Goal: Find specific page/section: Find specific page/section

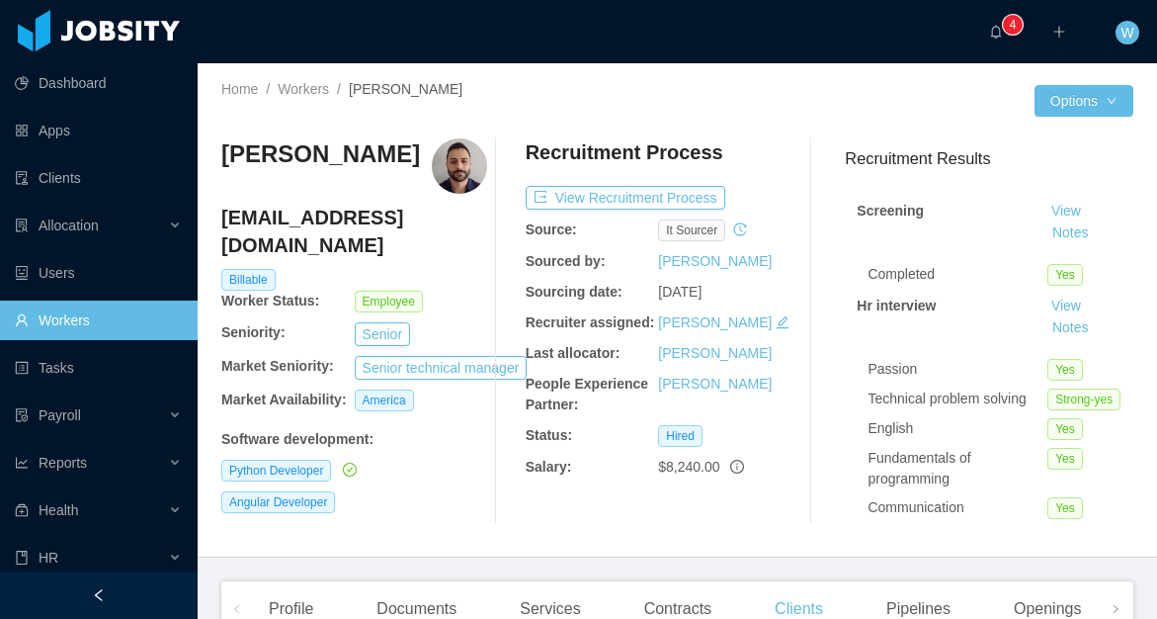
scroll to position [0, 73]
click at [84, 180] on link "Clients" at bounding box center [98, 178] width 167 height 40
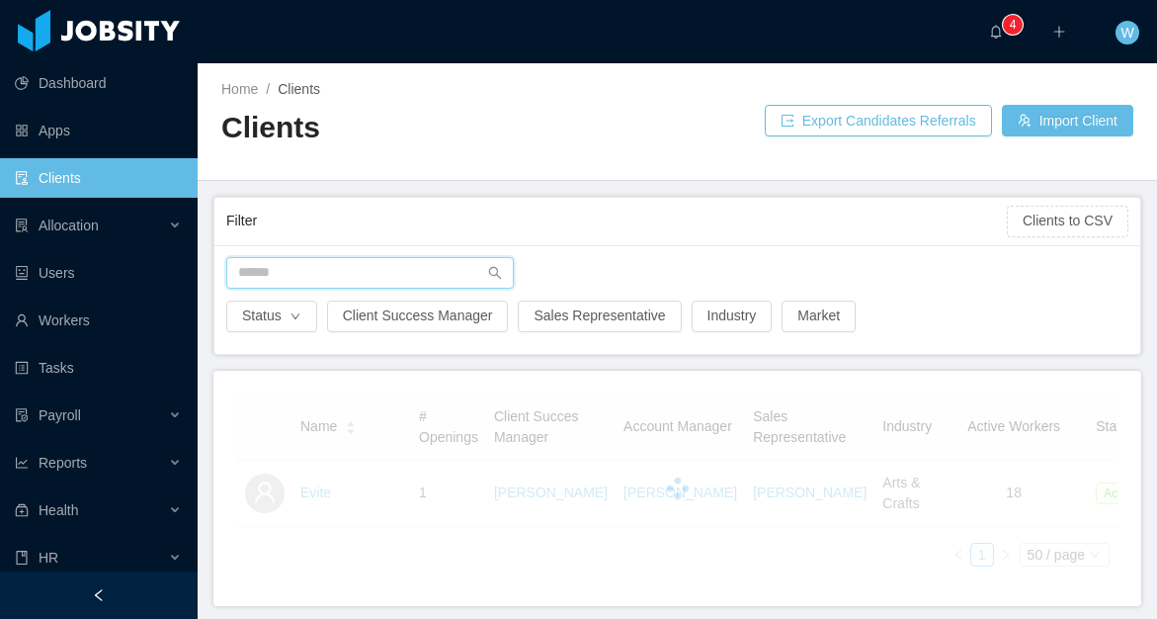
click at [327, 263] on input "text" at bounding box center [370, 273] width 288 height 32
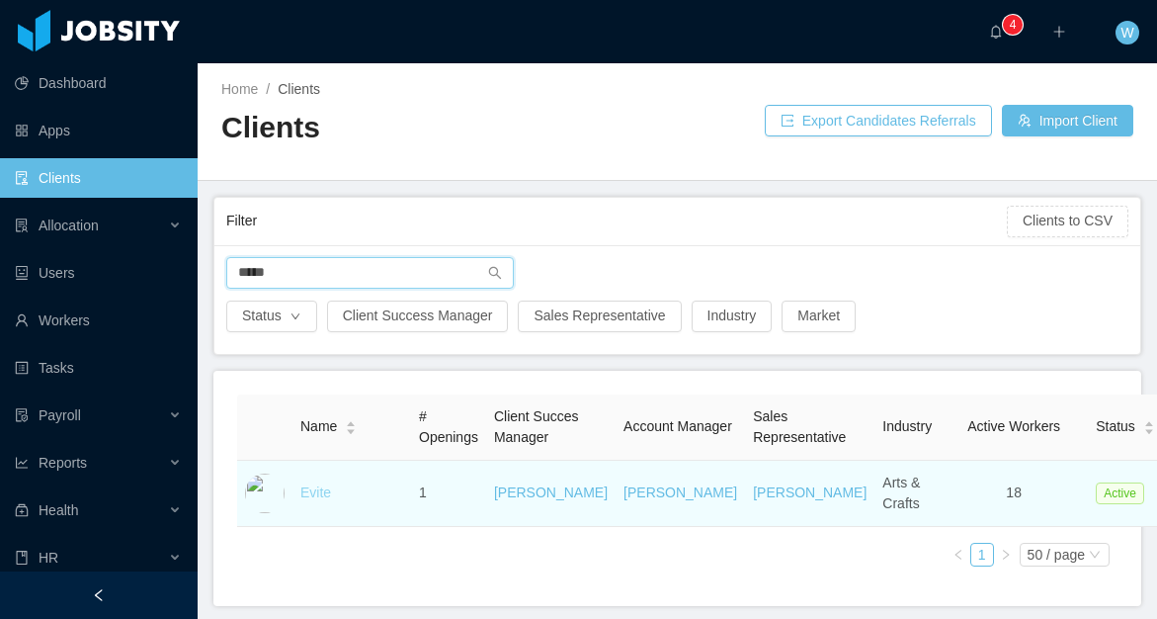
type input "*****"
click at [323, 500] on link "Evite" at bounding box center [315, 492] width 31 height 16
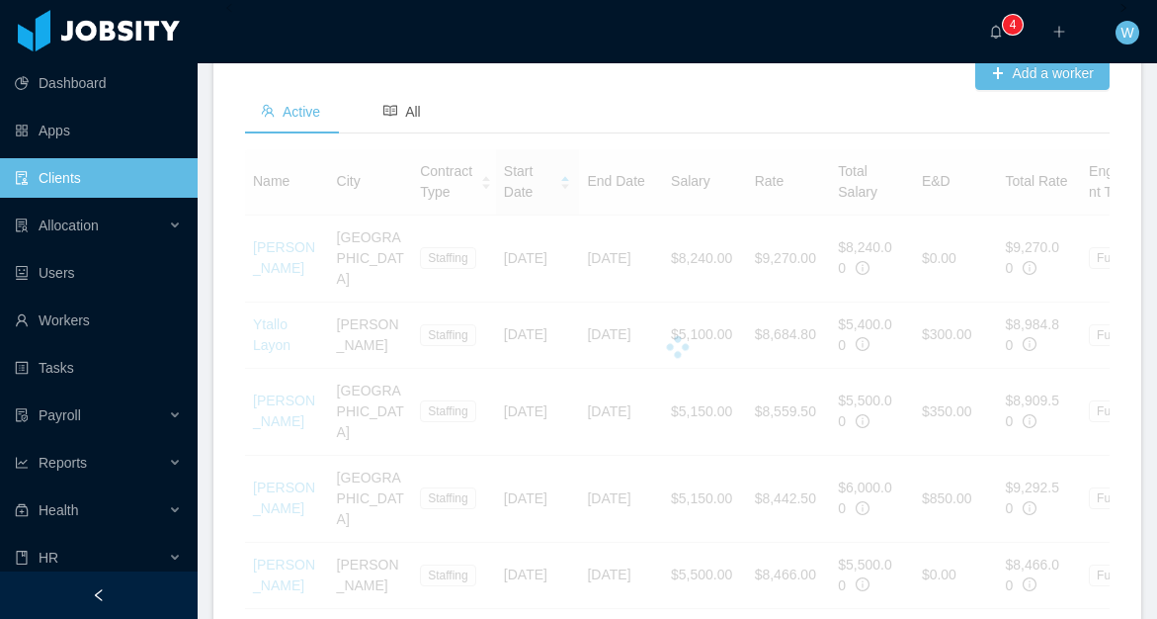
scroll to position [779, 0]
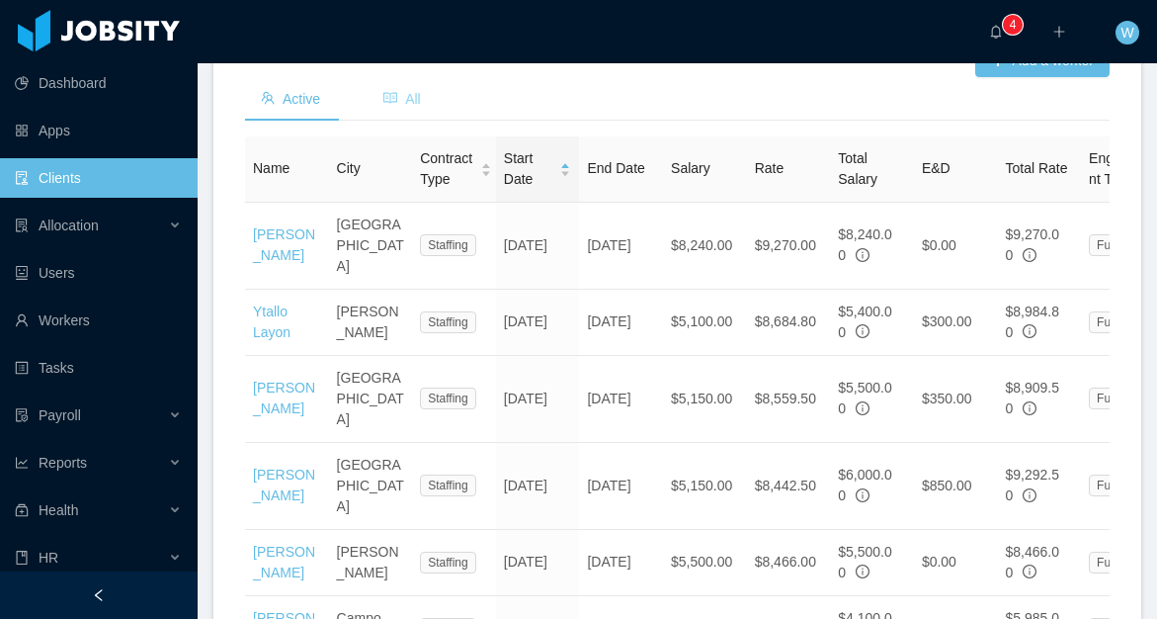
click at [411, 107] on span "All" at bounding box center [403, 99] width 38 height 16
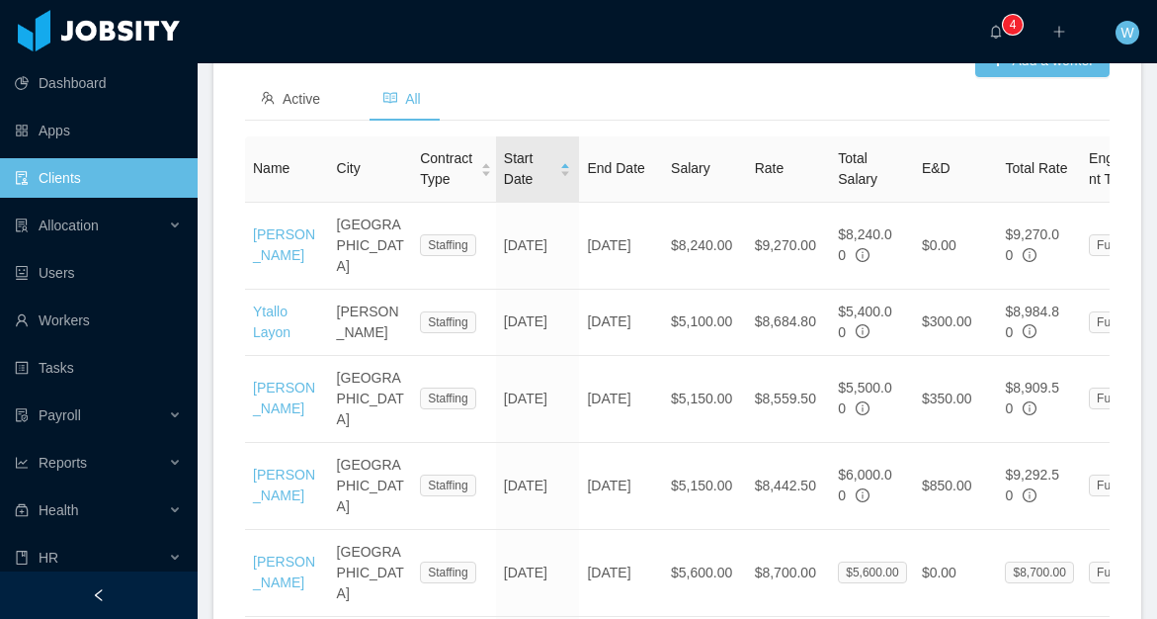
click at [562, 179] on icon "icon: caret-down" at bounding box center [565, 173] width 11 height 11
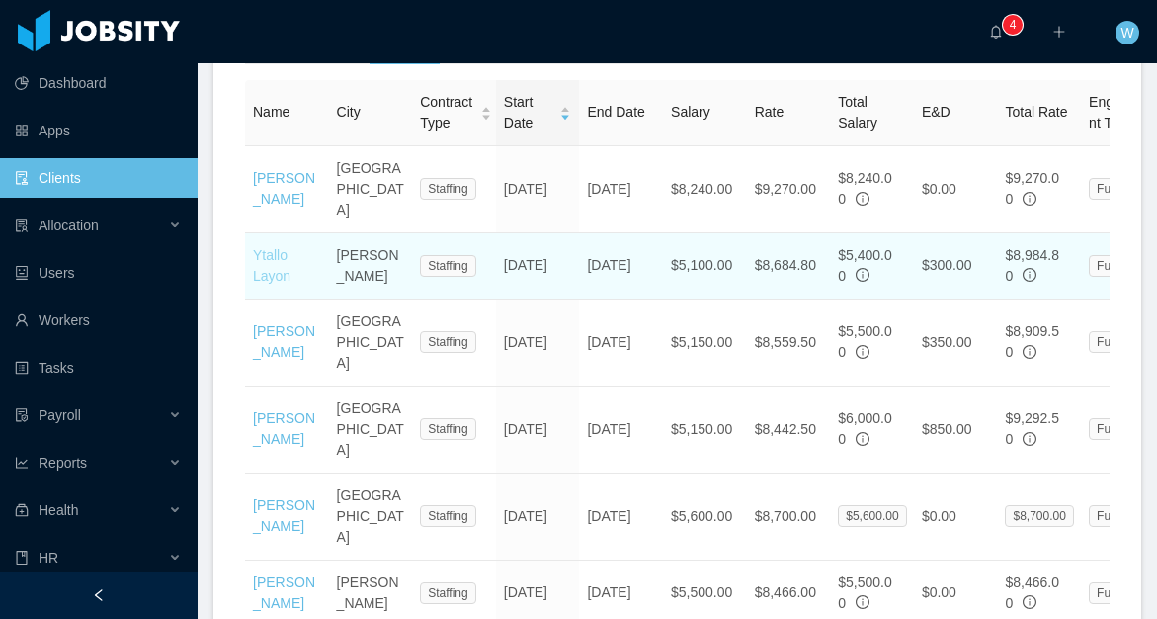
click at [258, 284] on link "Ytallo Layon" at bounding box center [272, 265] width 38 height 37
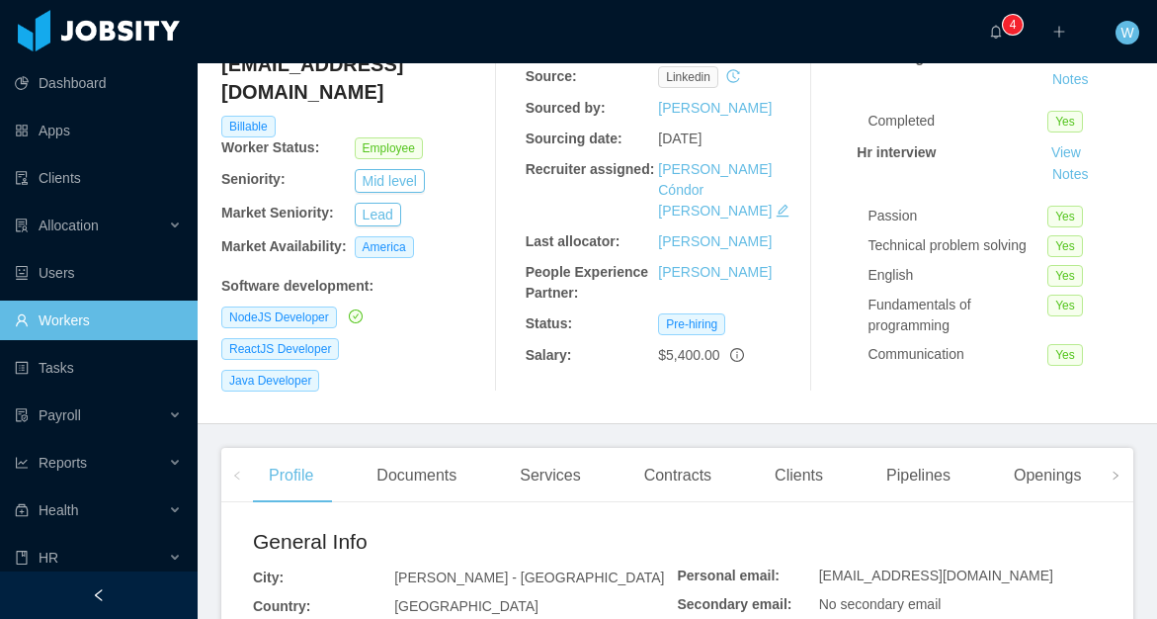
scroll to position [137, 0]
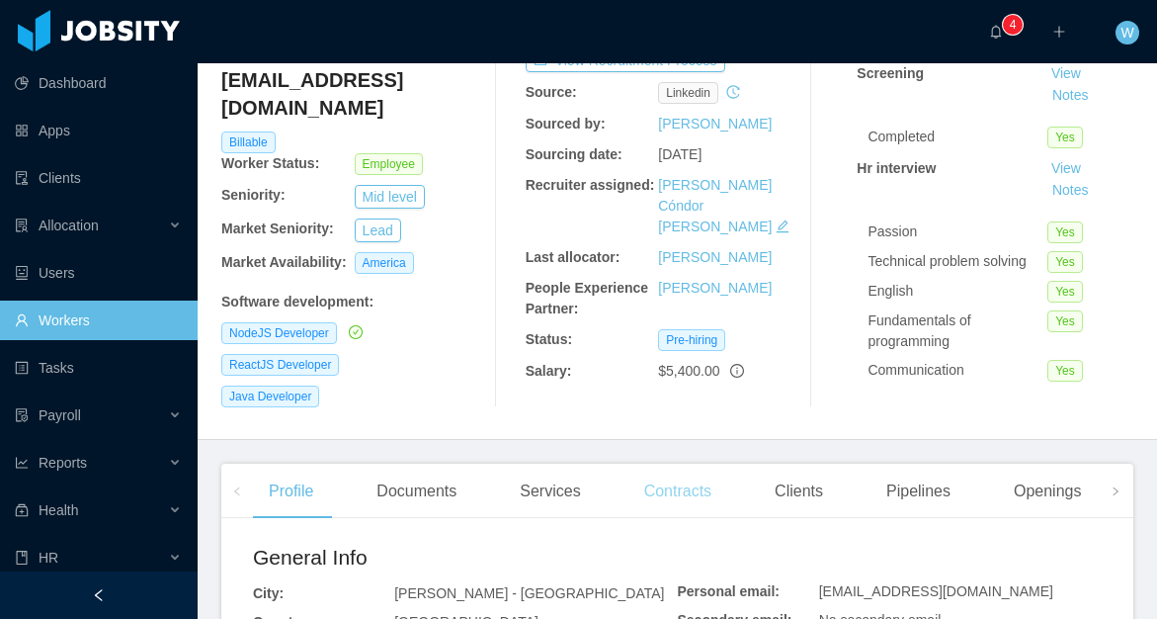
click at [654, 483] on div "Contracts" at bounding box center [678, 491] width 99 height 55
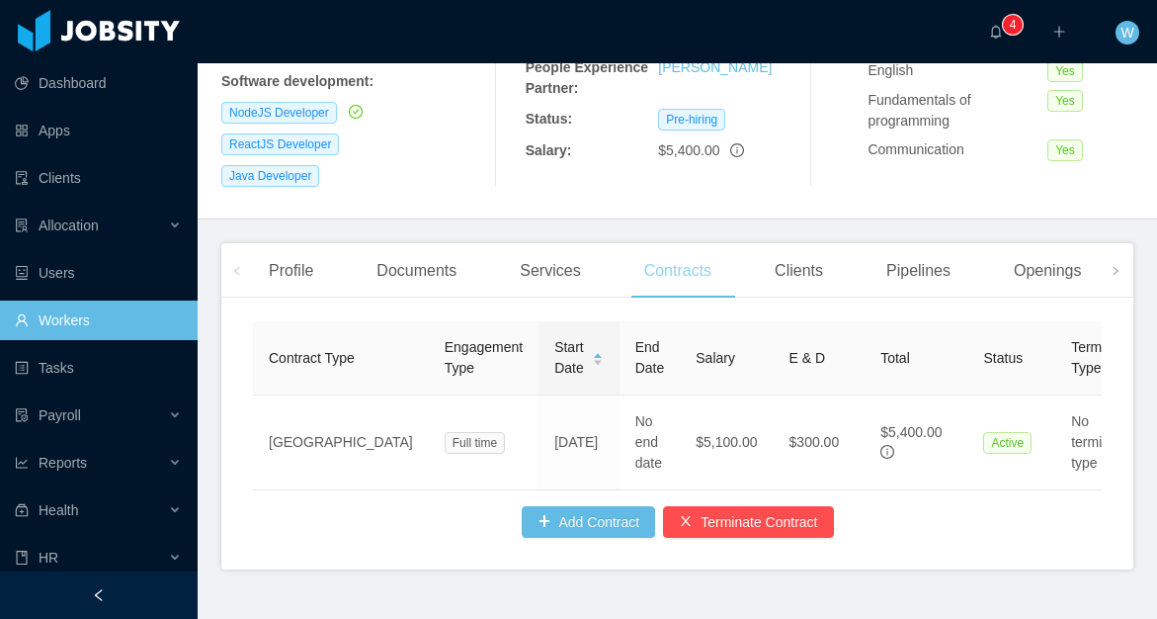
scroll to position [381, 0]
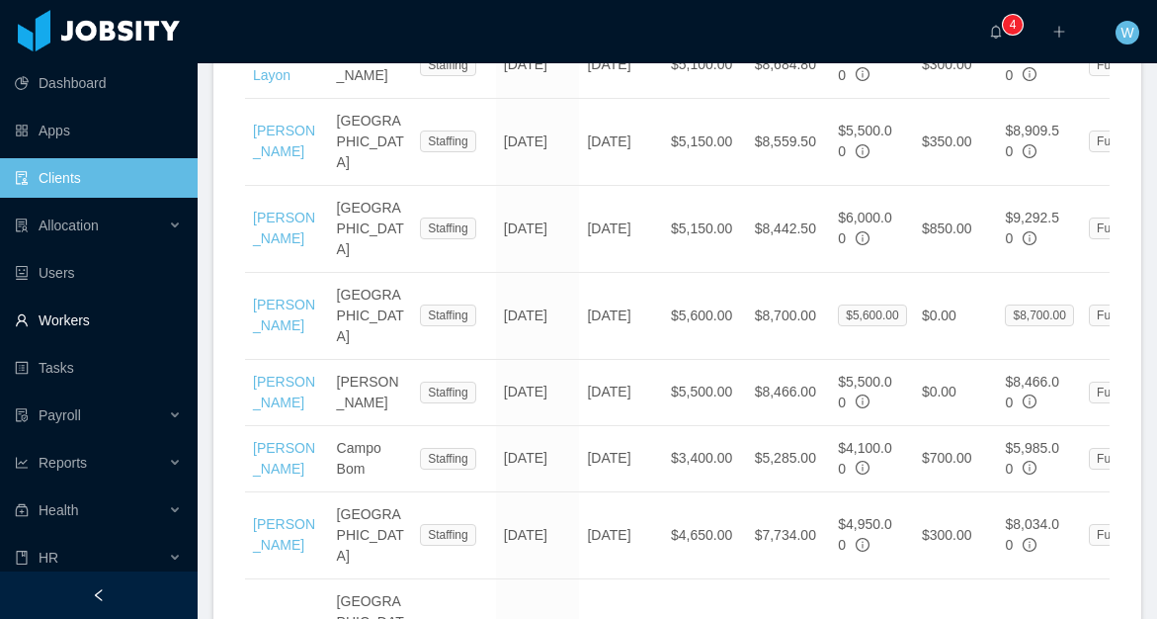
scroll to position [1041, 0]
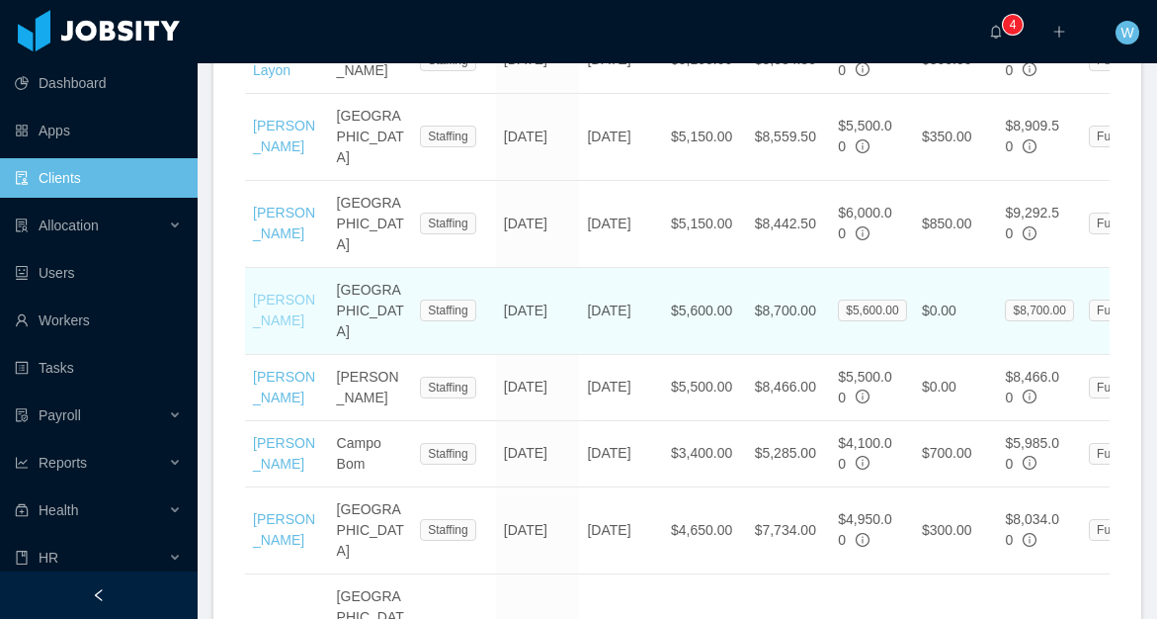
click at [271, 293] on link "Andre Cardozo" at bounding box center [284, 310] width 62 height 37
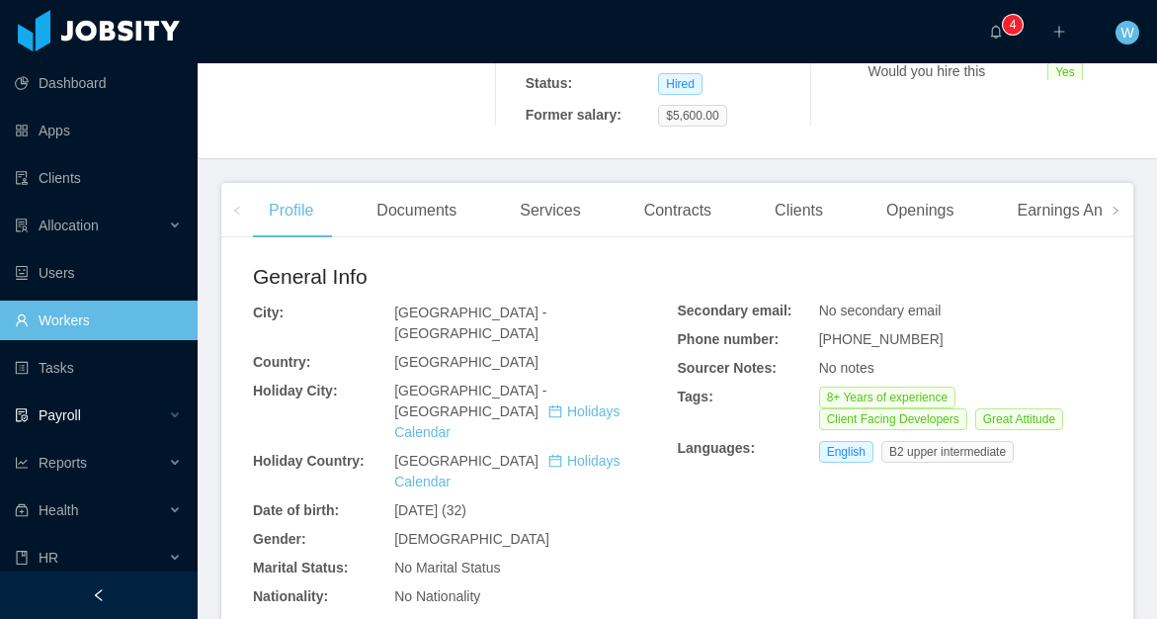
scroll to position [448, 0]
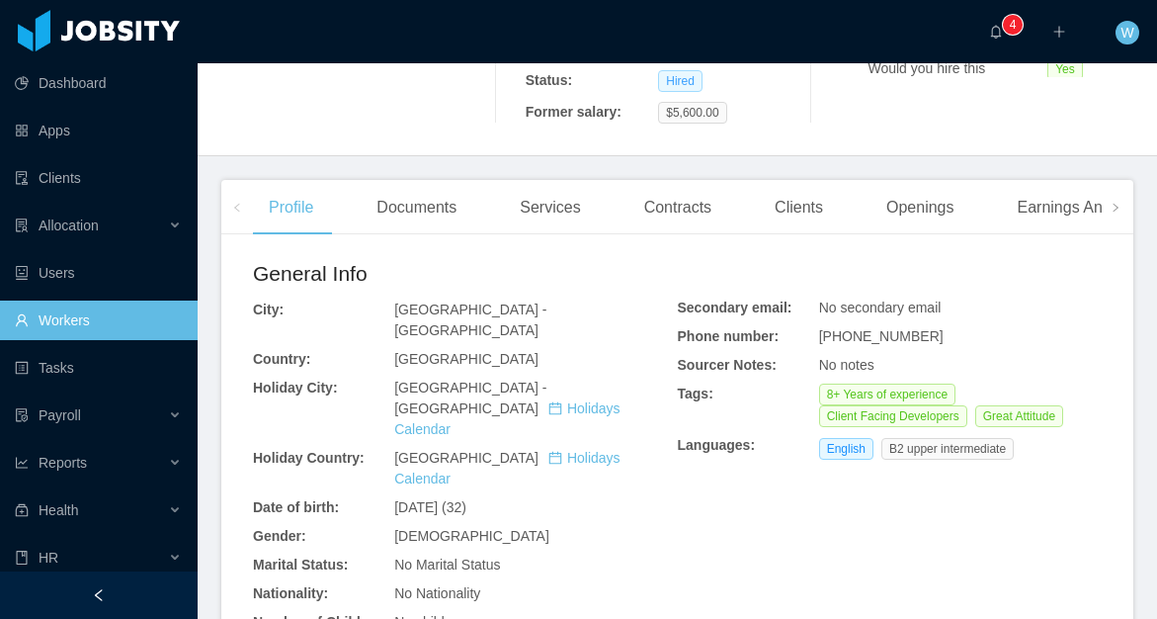
click at [672, 180] on div "Contracts" at bounding box center [678, 207] width 99 height 55
click at [672, 92] on span "Hired" at bounding box center [680, 81] width 44 height 22
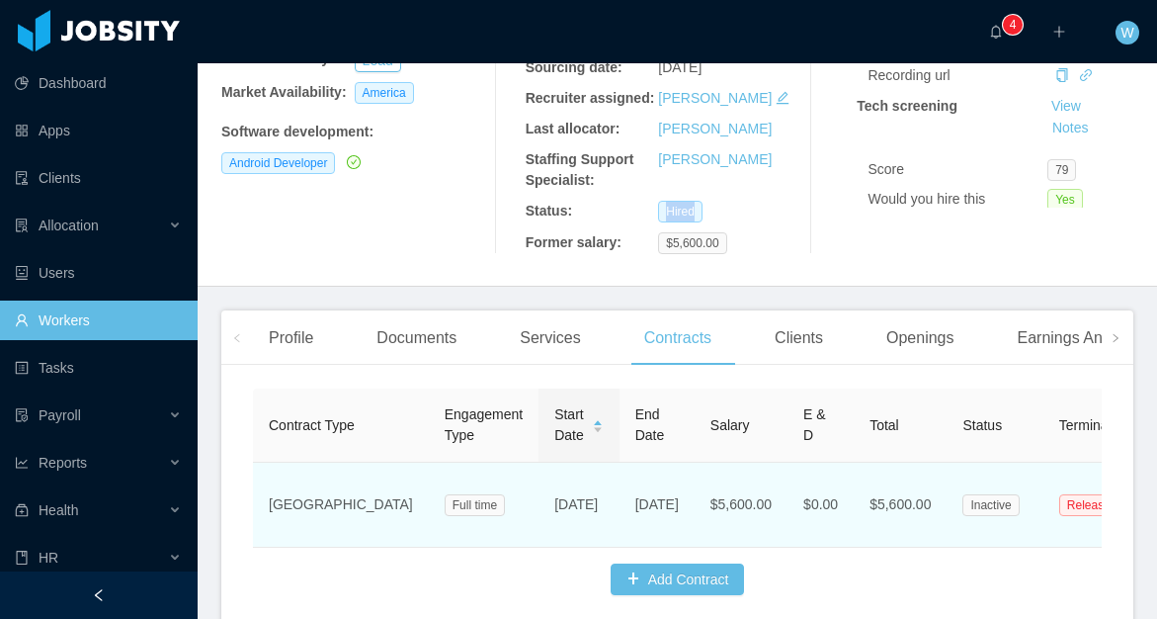
scroll to position [385, 0]
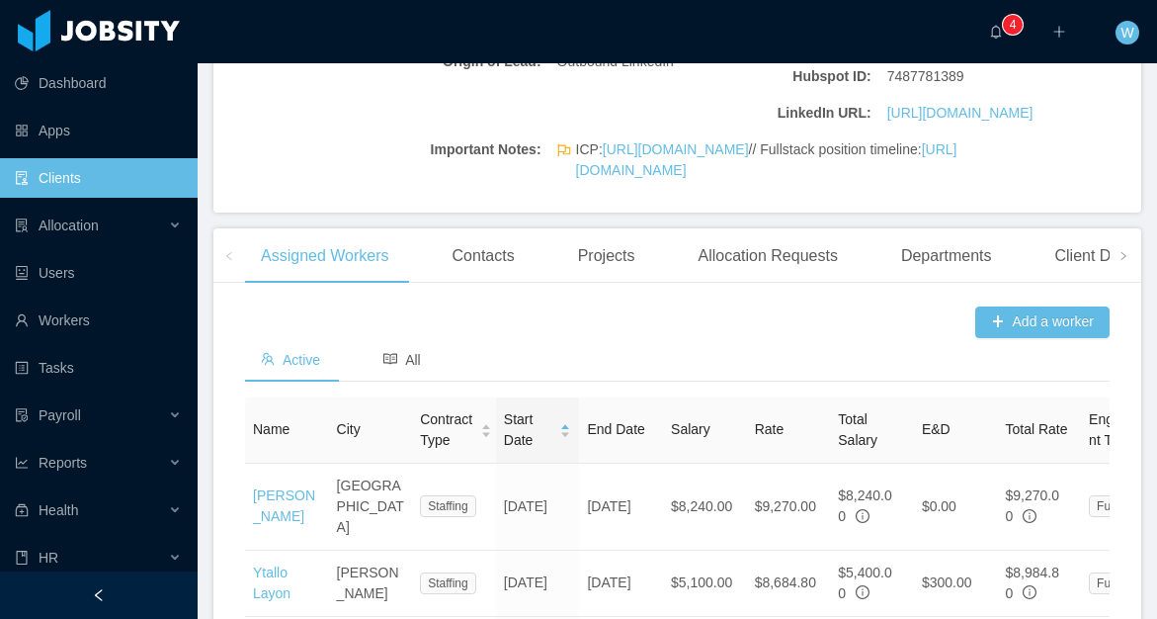
scroll to position [546, 0]
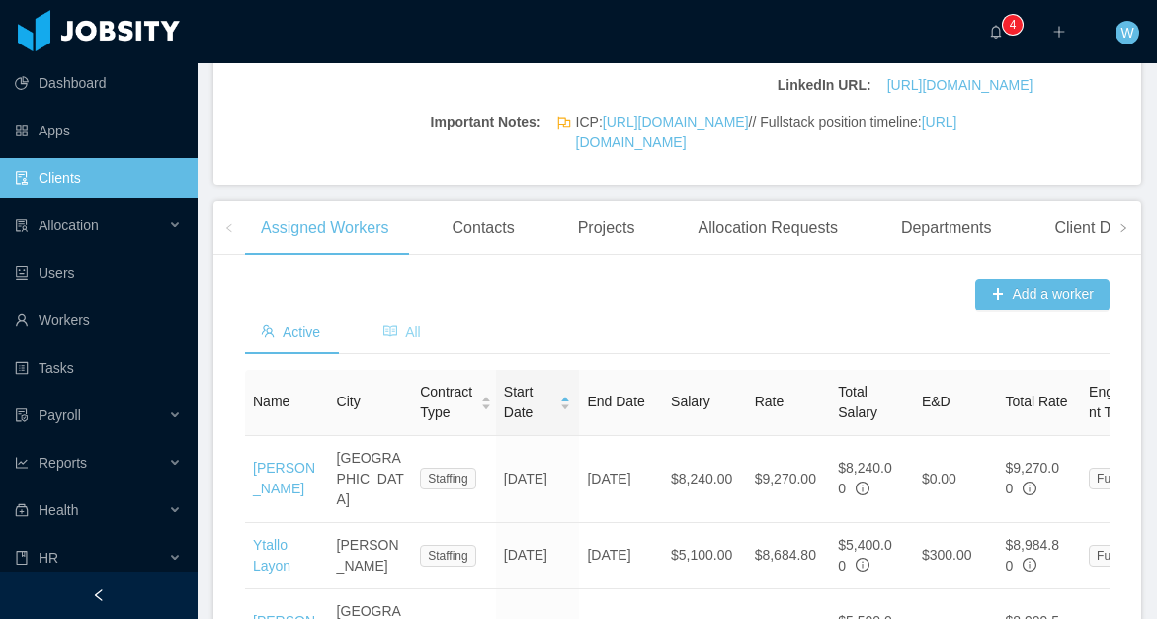
click at [410, 340] on span "All" at bounding box center [403, 332] width 38 height 16
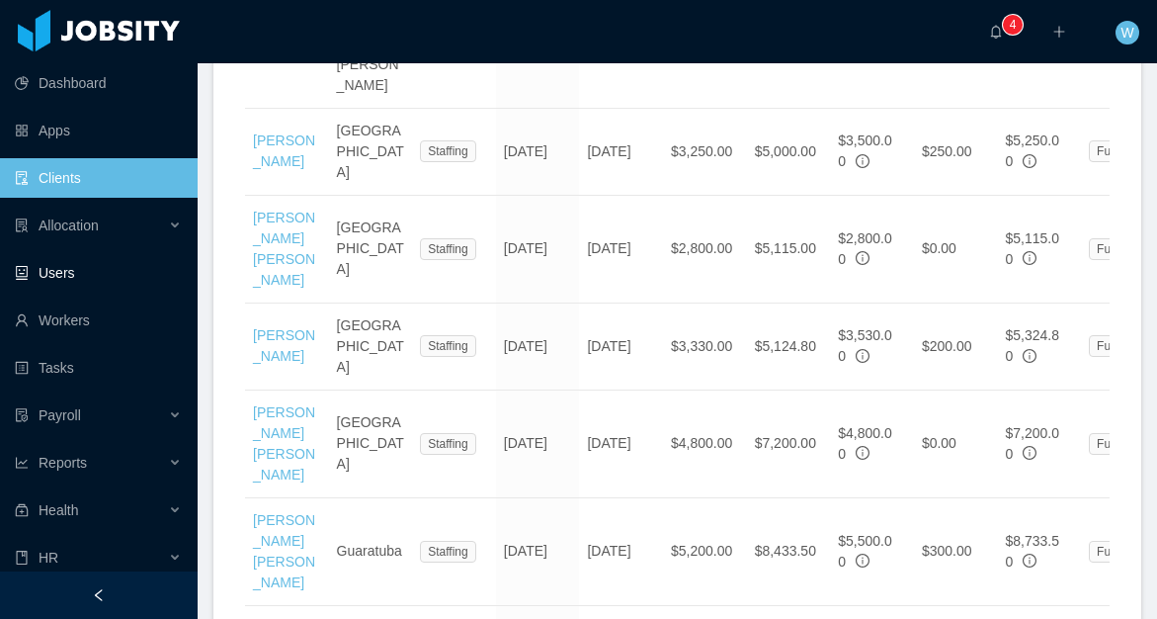
scroll to position [1637, 0]
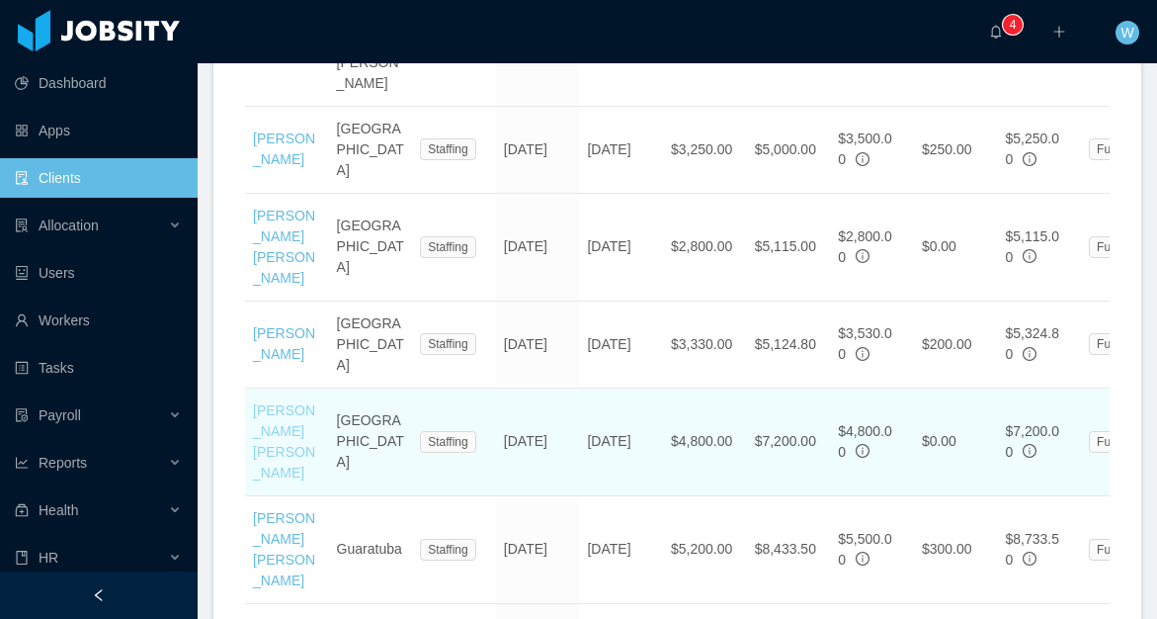
click at [263, 402] on link "Roberto Alirio Gutierrez Rios" at bounding box center [284, 441] width 62 height 78
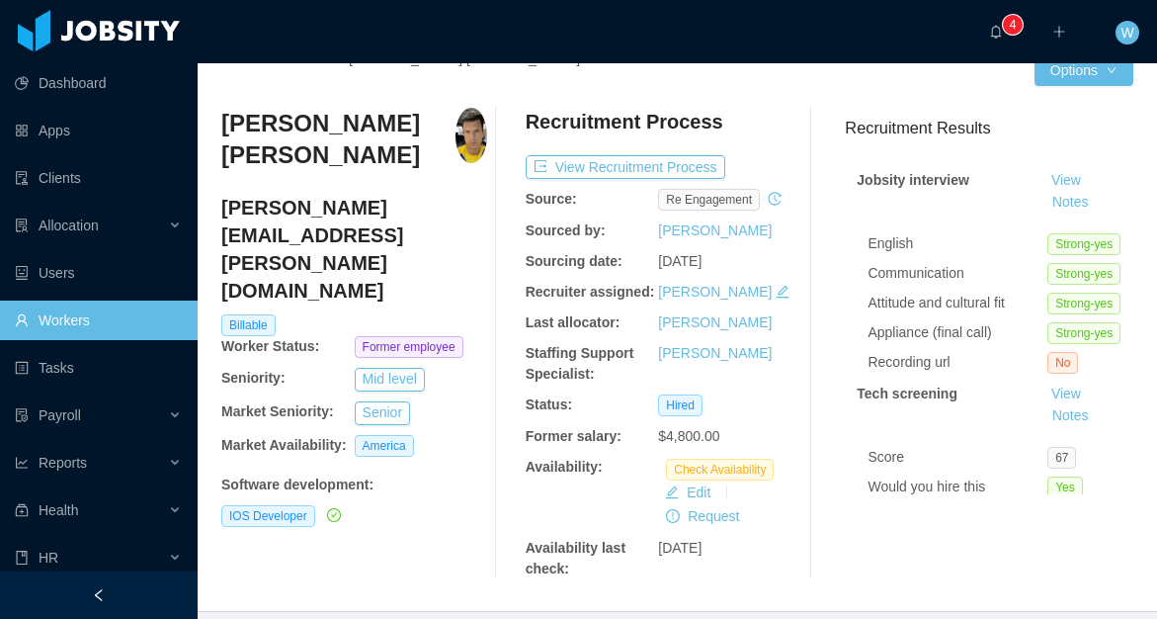
scroll to position [28, 0]
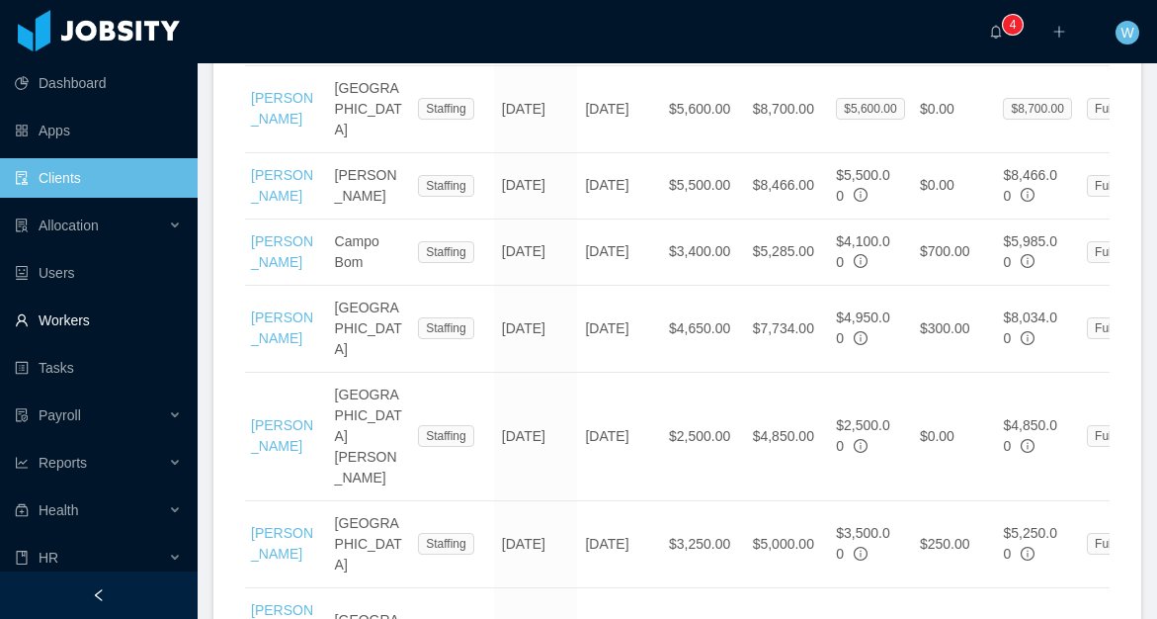
scroll to position [1255, 0]
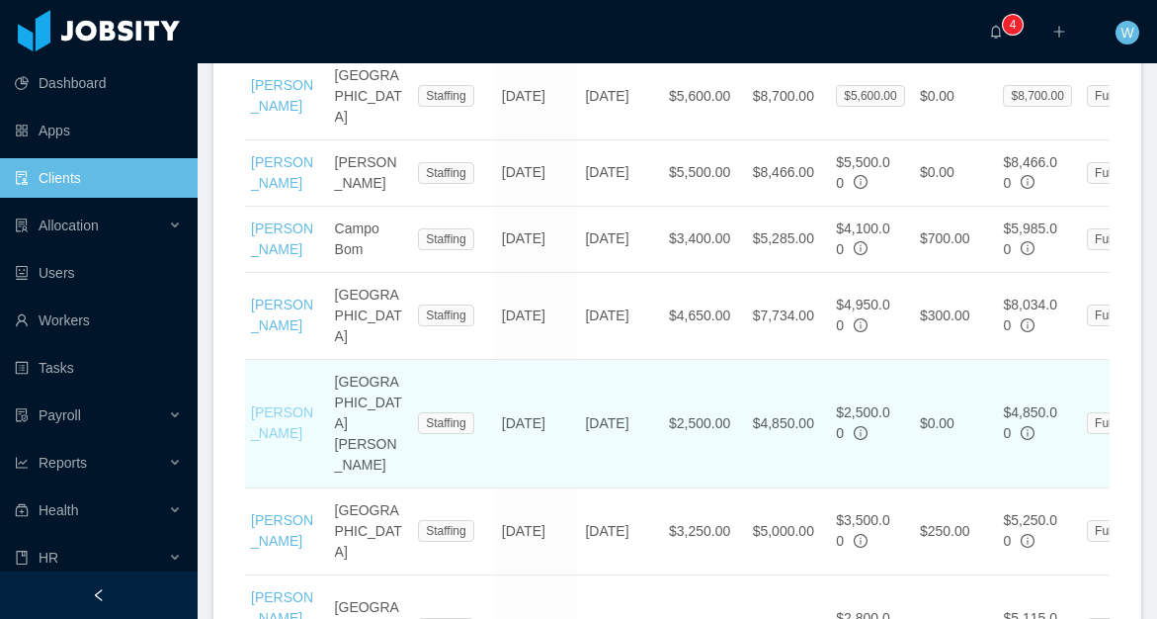
click at [288, 404] on link "Sarah Luna" at bounding box center [282, 422] width 62 height 37
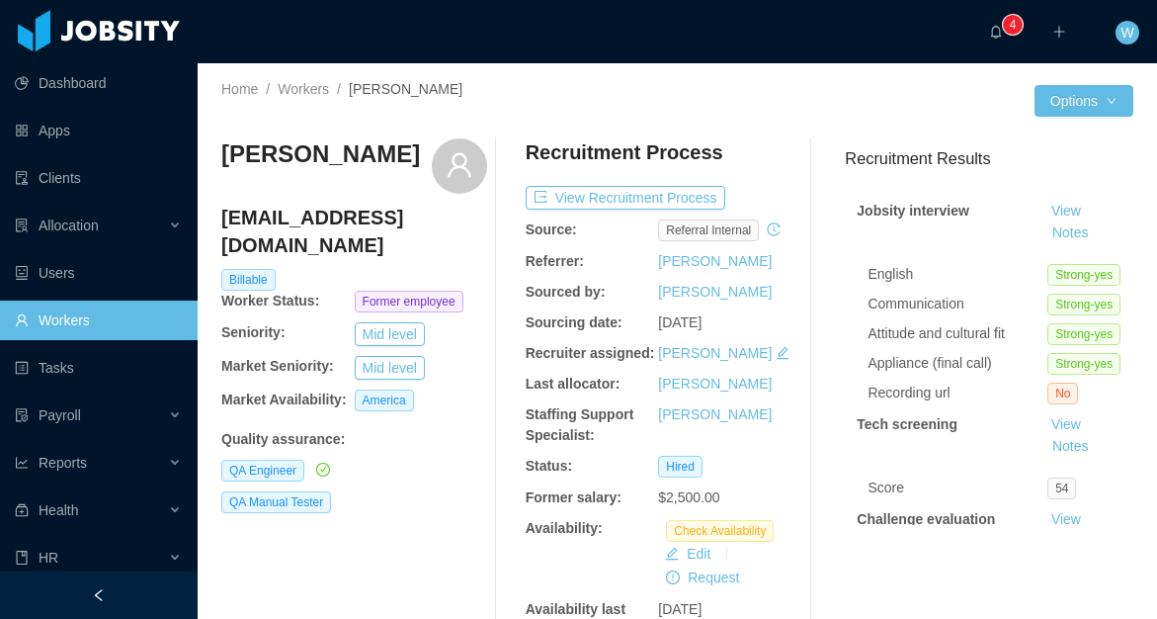
scroll to position [112, 0]
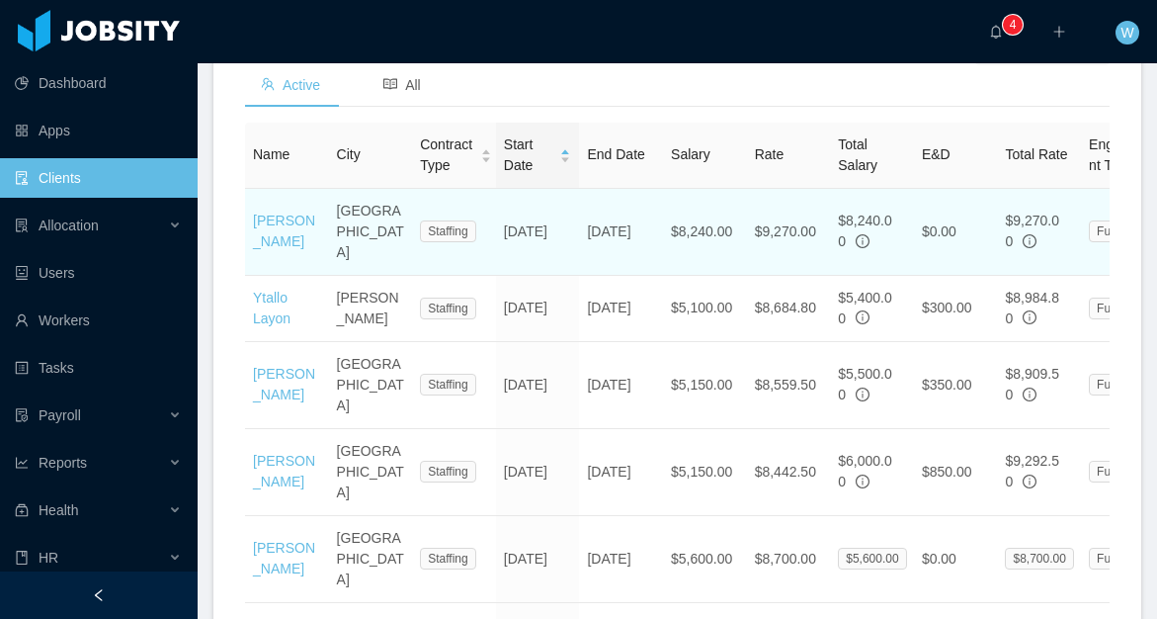
scroll to position [795, 0]
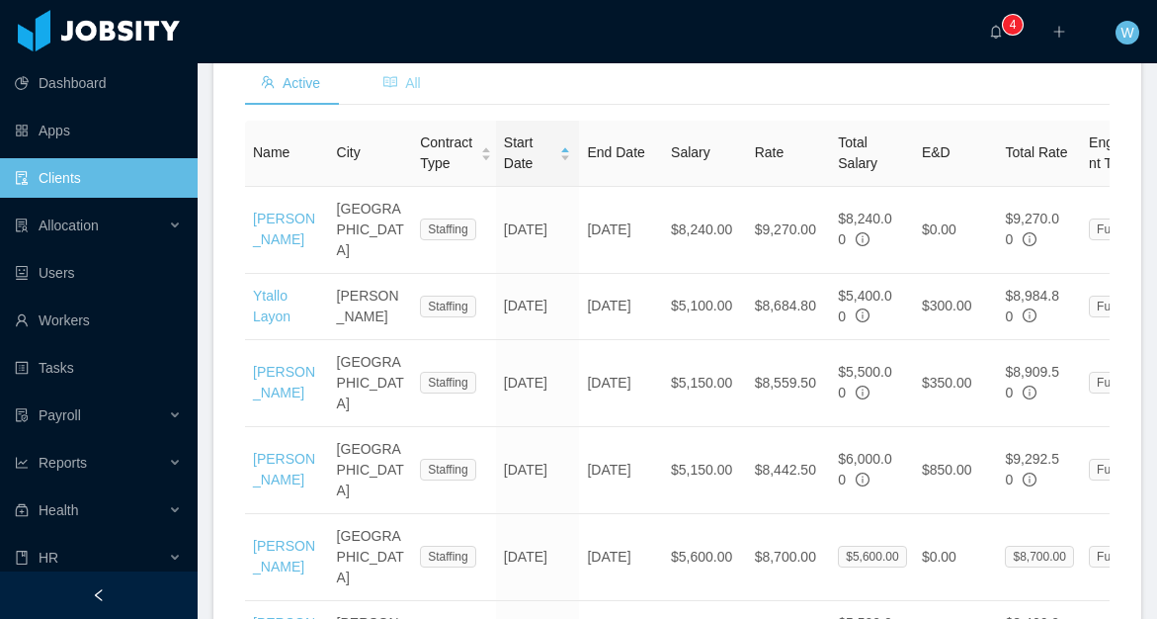
click at [396, 89] on icon "icon: read" at bounding box center [391, 82] width 14 height 14
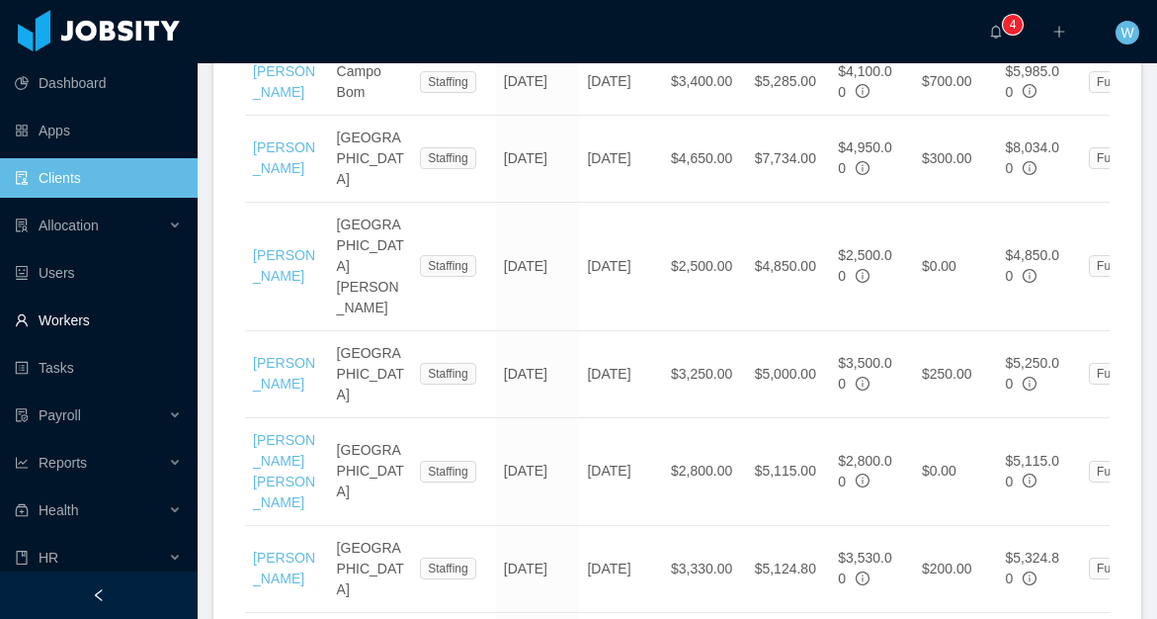
scroll to position [1414, 0]
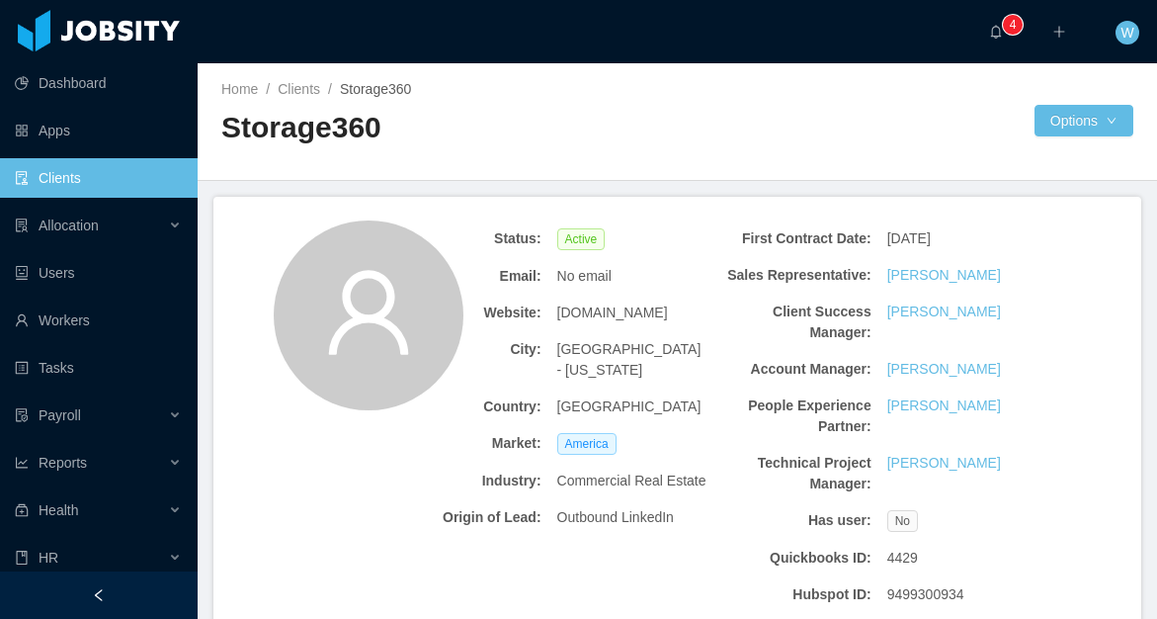
scroll to position [444, 0]
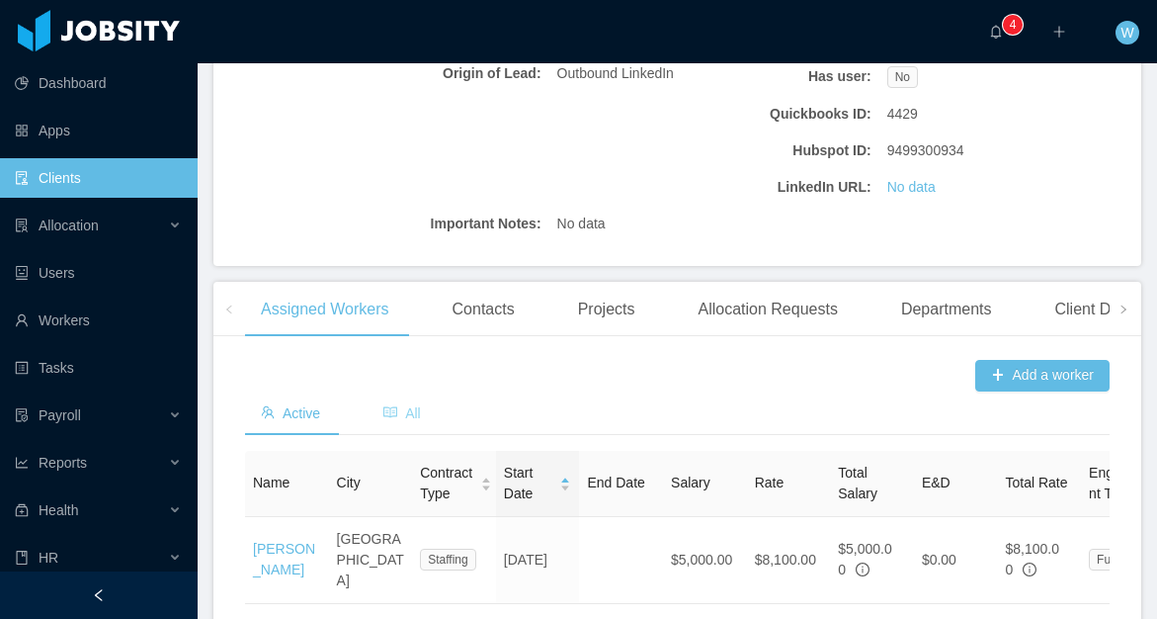
click at [420, 408] on span "All" at bounding box center [403, 413] width 38 height 16
